Goal: Find contact information: Find contact information

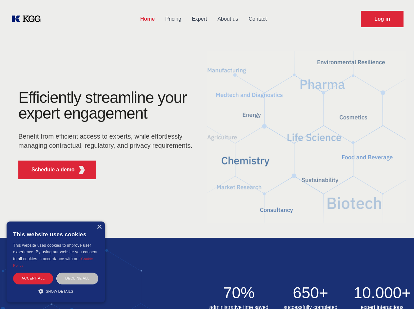
click at [207, 154] on div "Efficiently streamline your expert engagement Benefit from efficient access to …" at bounding box center [107, 137] width 199 height 95
click at [49, 170] on p "Schedule a demo" at bounding box center [52, 170] width 43 height 8
click at [99, 227] on div "×" at bounding box center [99, 227] width 5 height 5
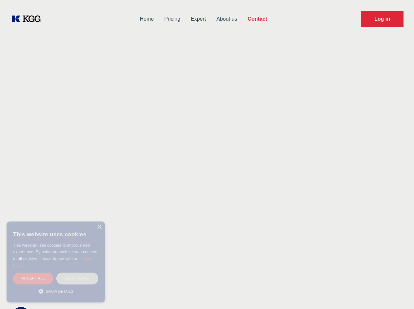
click at [33, 278] on div "Accept all" at bounding box center [33, 277] width 40 height 11
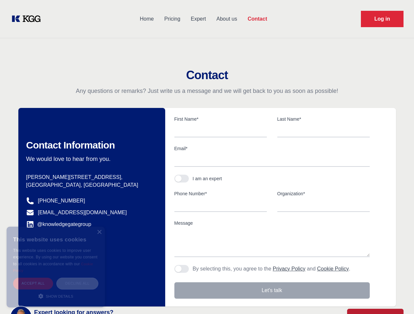
click at [77, 278] on div "Contact Information We would love to hear from you. Postal address [PERSON_NAME…" at bounding box center [91, 207] width 147 height 199
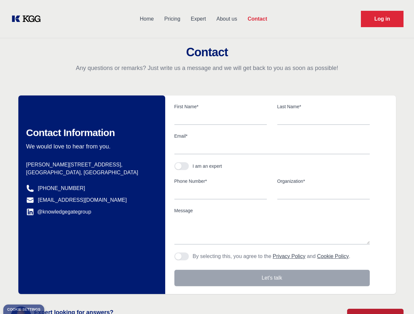
click at [56, 291] on main "Contact Any questions or remarks? Just write us a message and we will get back …" at bounding box center [207, 170] width 414 height 341
